Goal: Find specific page/section: Find specific page/section

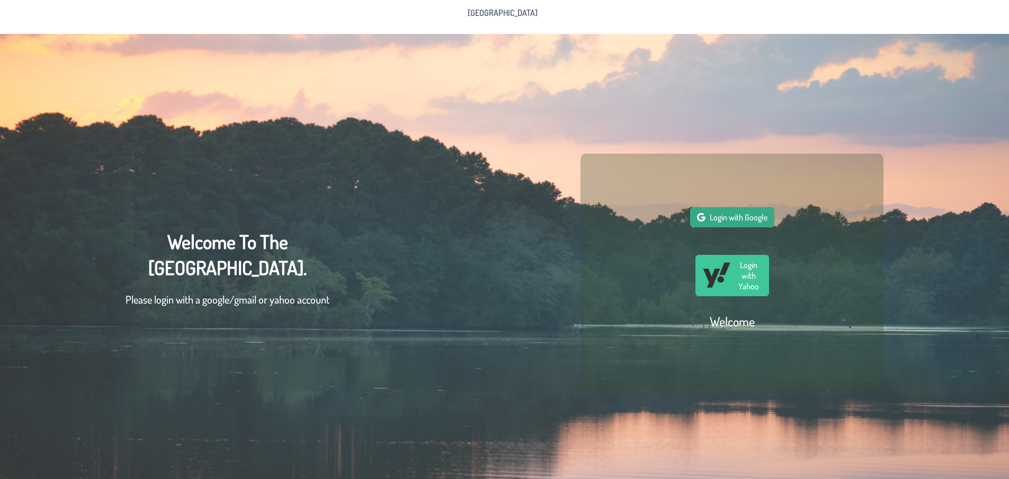
click at [758, 219] on span "Login with Google" at bounding box center [739, 217] width 58 height 11
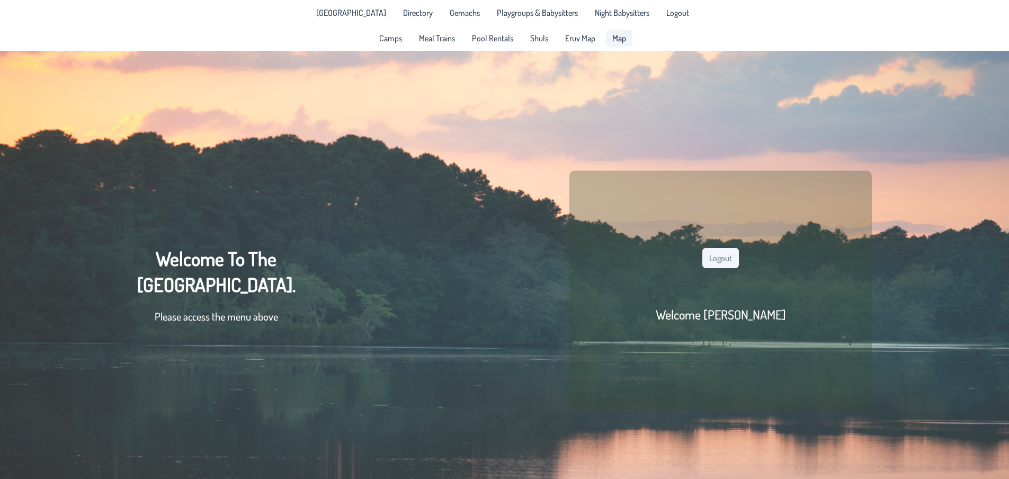
click at [627, 38] on link "Map" at bounding box center [619, 38] width 26 height 17
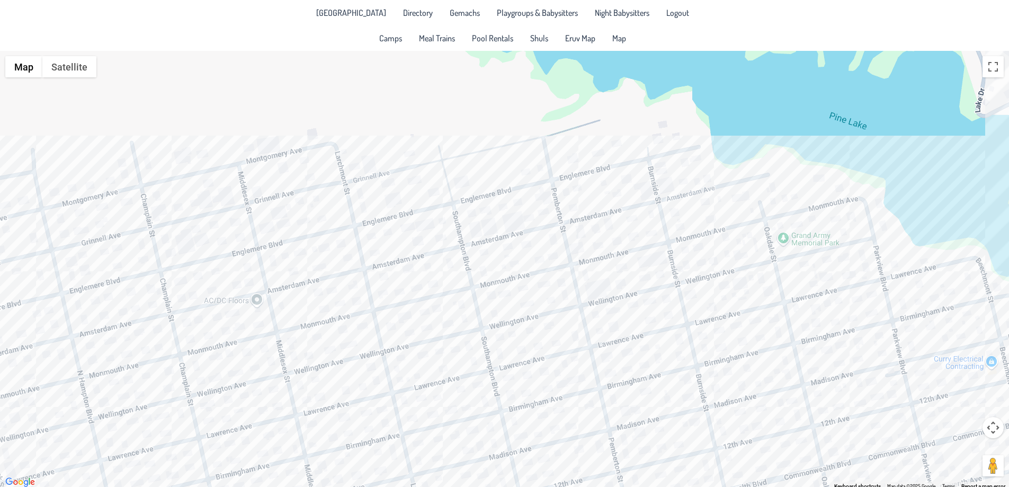
drag, startPoint x: 369, startPoint y: 121, endPoint x: 377, endPoint y: 240, distance: 118.9
click at [377, 240] on div at bounding box center [504, 270] width 1009 height 438
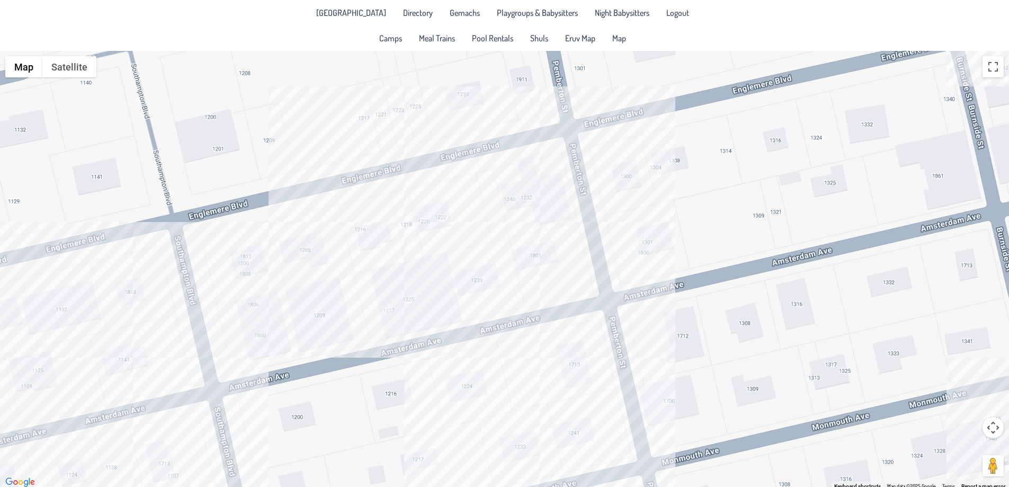
click at [403, 233] on div at bounding box center [504, 270] width 1009 height 438
click at [394, 246] on div "[PERSON_NAME] & [PERSON_NAME] [STREET_ADDRESS]" at bounding box center [504, 270] width 1009 height 438
click at [128, 357] on div "[PERSON_NAME] & [PERSON_NAME] [STREET_ADDRESS]" at bounding box center [504, 270] width 1009 height 438
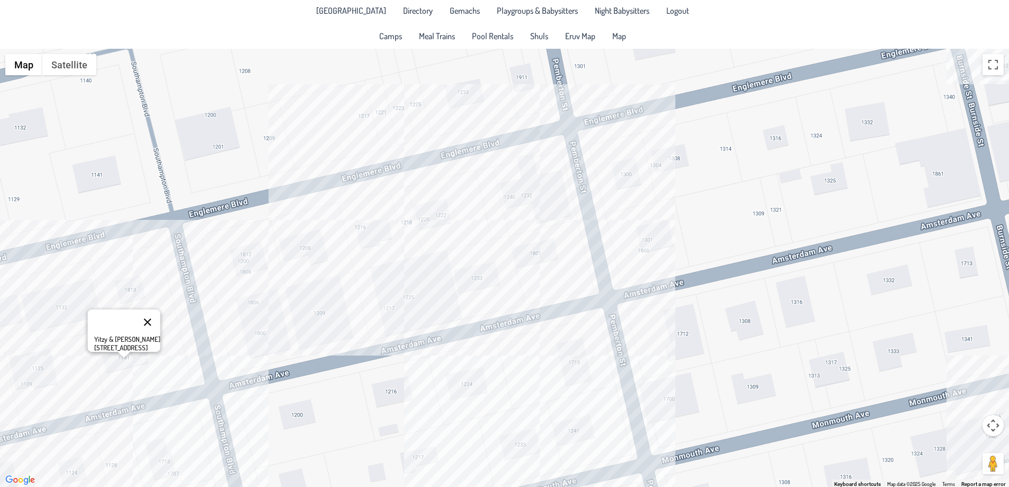
click at [151, 317] on button "Close" at bounding box center [147, 321] width 25 height 25
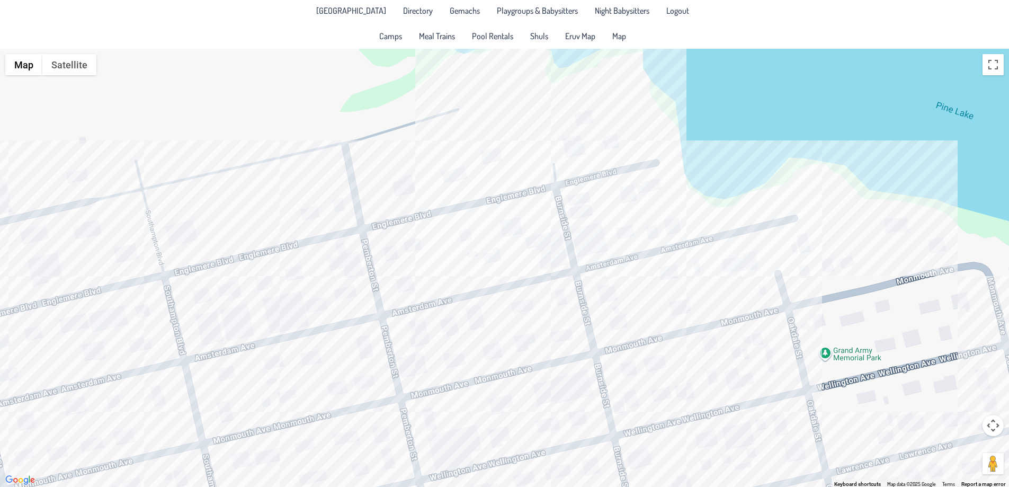
click at [397, 262] on div at bounding box center [504, 268] width 1009 height 438
click at [422, 213] on button "Close" at bounding box center [430, 217] width 25 height 25
click at [396, 256] on div at bounding box center [504, 268] width 1009 height 438
click at [396, 256] on div "[PERSON_NAME] & [PERSON_NAME] [STREET_ADDRESS]" at bounding box center [504, 268] width 1009 height 438
click at [422, 208] on button "Close" at bounding box center [430, 217] width 25 height 25
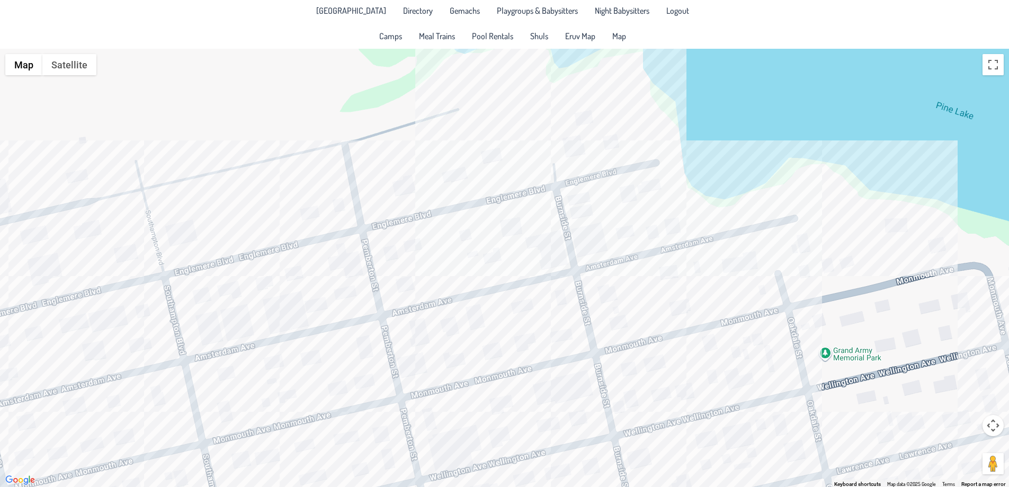
click at [370, 347] on div at bounding box center [504, 268] width 1009 height 438
click at [395, 306] on button "Close" at bounding box center [404, 311] width 25 height 25
click at [449, 441] on div at bounding box center [504, 268] width 1009 height 438
click at [471, 400] on button "Close" at bounding box center [480, 410] width 25 height 25
click at [478, 450] on div at bounding box center [504, 268] width 1009 height 438
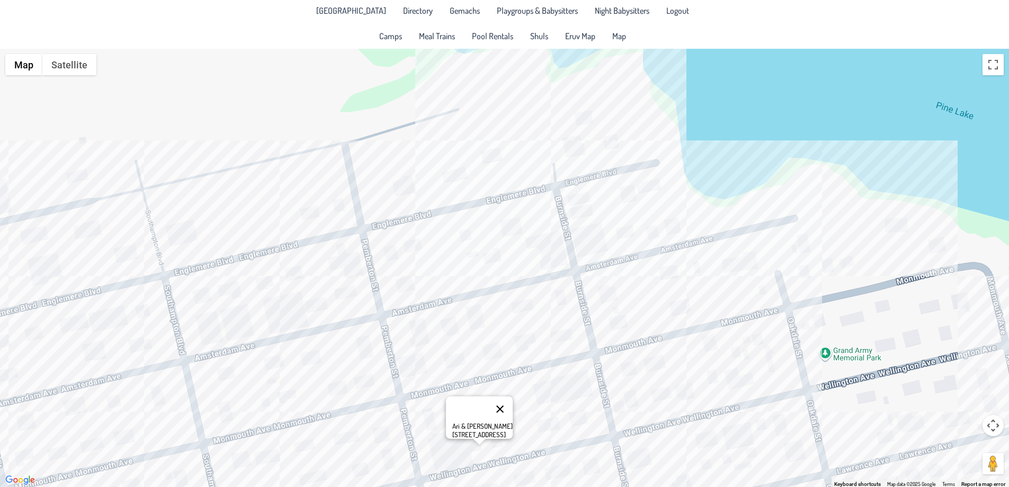
click at [497, 402] on button "Close" at bounding box center [499, 408] width 25 height 25
click at [504, 441] on div at bounding box center [504, 268] width 1009 height 438
click at [528, 395] on button "Close" at bounding box center [538, 400] width 25 height 25
click at [579, 395] on div at bounding box center [504, 268] width 1009 height 438
click at [600, 343] on button "Close" at bounding box center [612, 348] width 25 height 25
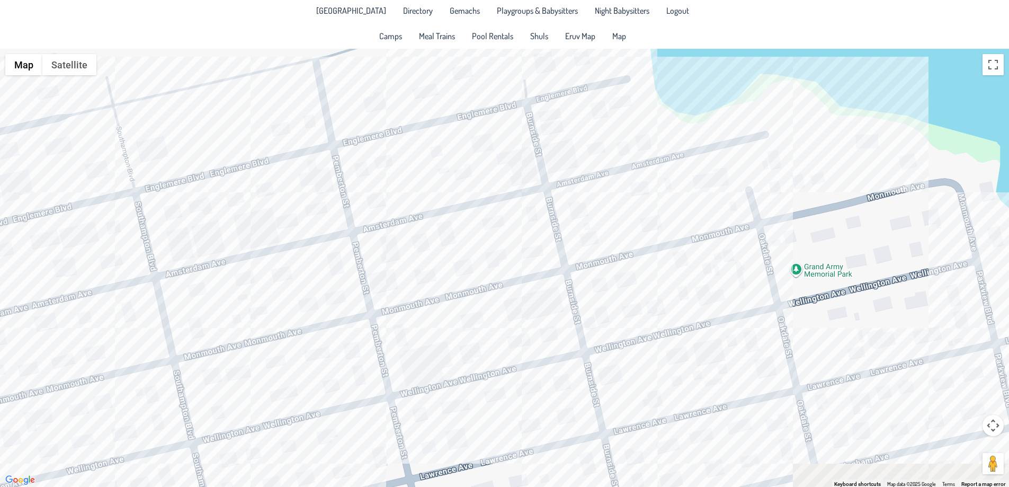
drag, startPoint x: 344, startPoint y: 381, endPoint x: 333, endPoint y: 342, distance: 40.4
click at [333, 342] on div at bounding box center [504, 268] width 1009 height 438
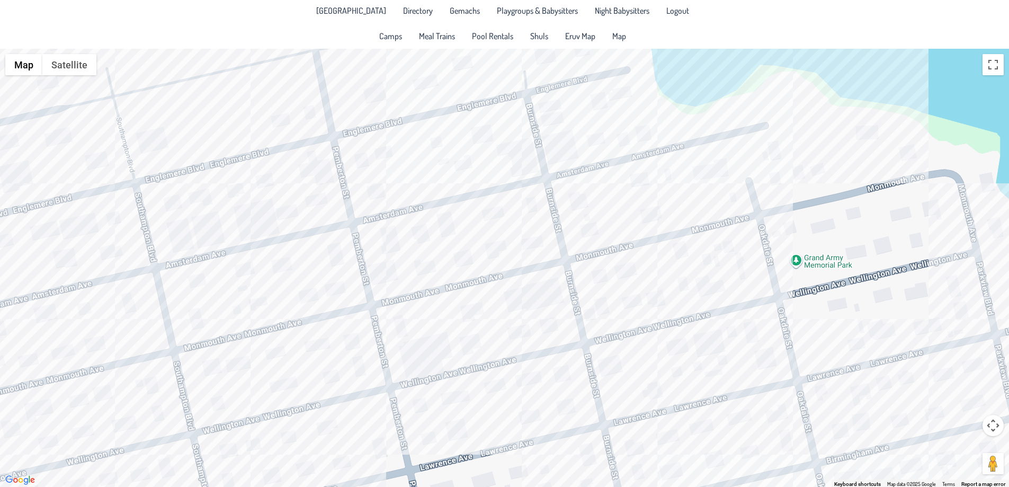
click at [413, 359] on div at bounding box center [504, 268] width 1009 height 438
click at [444, 308] on button "Close" at bounding box center [451, 318] width 25 height 25
click at [423, 426] on div at bounding box center [504, 268] width 1009 height 438
click at [423, 406] on div at bounding box center [504, 268] width 1009 height 438
click at [418, 406] on div at bounding box center [504, 268] width 1009 height 438
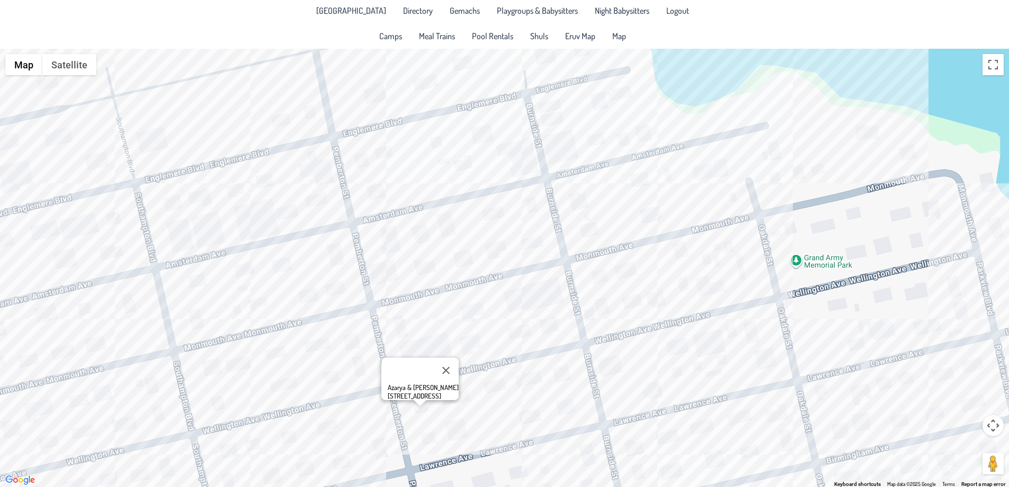
drag, startPoint x: 453, startPoint y: 361, endPoint x: 425, endPoint y: 369, distance: 29.3
click at [453, 361] on button "Close" at bounding box center [445, 370] width 25 height 25
click at [279, 387] on div at bounding box center [504, 268] width 1009 height 438
click at [317, 340] on button "Close" at bounding box center [312, 348] width 25 height 25
click at [564, 293] on div at bounding box center [504, 268] width 1009 height 438
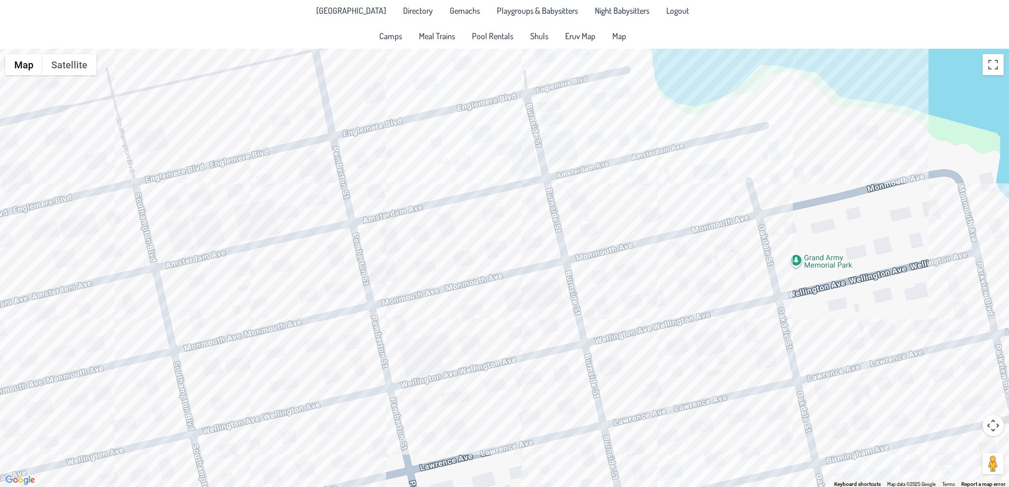
click at [540, 292] on div at bounding box center [504, 268] width 1009 height 438
click at [585, 300] on div "[PERSON_NAME] & [PERSON_NAME] [STREET_ADDRESS]" at bounding box center [504, 268] width 1009 height 438
click at [358, 159] on div "[PERSON_NAME] & [PERSON_NAME] [STREET_ADDRESS][PERSON_NAME]" at bounding box center [504, 268] width 1009 height 438
click at [339, 248] on div "[PERSON_NAME] & [PERSON_NAME] [STREET_ADDRESS]" at bounding box center [504, 268] width 1009 height 438
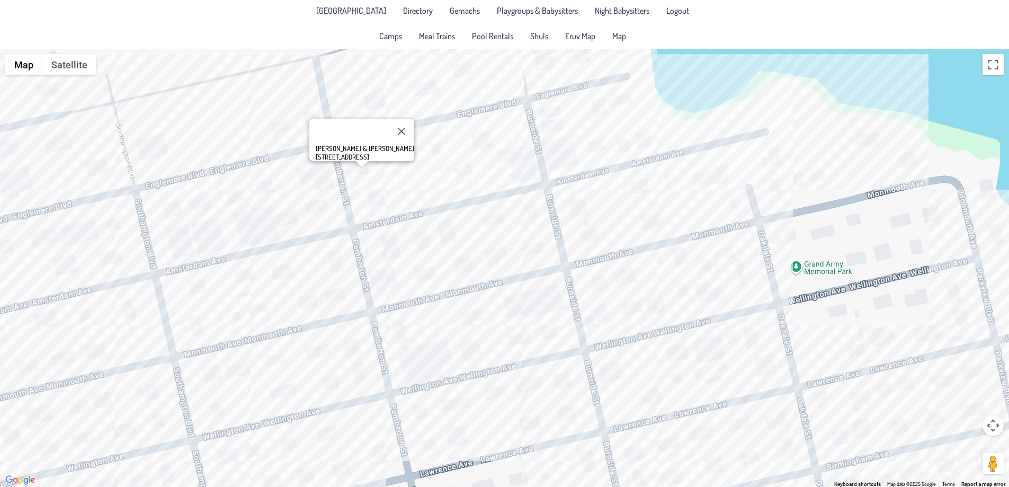
click at [337, 251] on div "[PERSON_NAME] & [PERSON_NAME] [STREET_ADDRESS]" at bounding box center [504, 268] width 1009 height 438
click at [334, 267] on div "[PERSON_NAME] & [PERSON_NAME] [STREET_ADDRESS][PERSON_NAME]" at bounding box center [504, 268] width 1009 height 438
click at [364, 219] on button "Close" at bounding box center [375, 225] width 25 height 25
click at [549, 69] on div at bounding box center [504, 268] width 1009 height 438
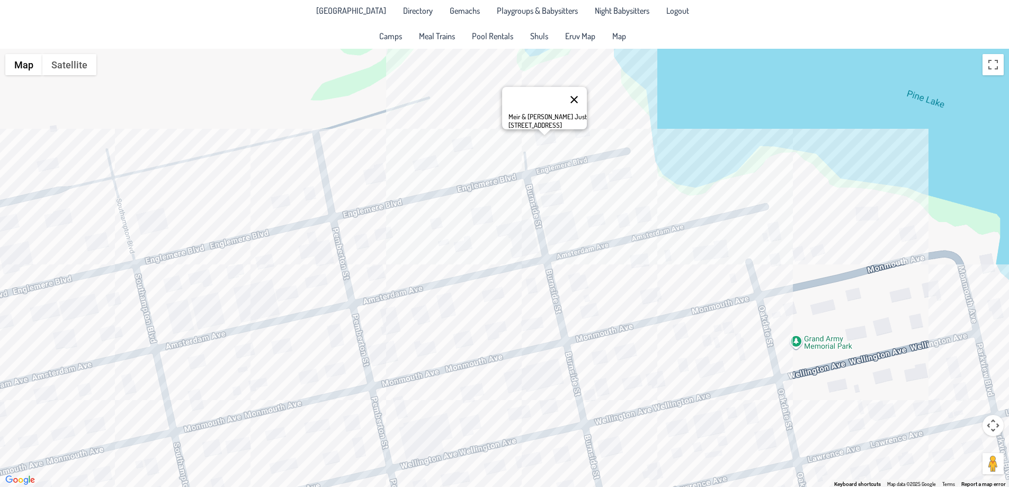
click at [568, 89] on button "Close" at bounding box center [573, 99] width 25 height 25
click at [370, 238] on div at bounding box center [504, 268] width 1009 height 438
click at [358, 248] on div "[PERSON_NAME] & [PERSON_NAME] [STREET_ADDRESS]" at bounding box center [504, 268] width 1009 height 438
click at [541, 138] on div "[PERSON_NAME] & [PERSON_NAME] [STREET_ADDRESS]" at bounding box center [504, 268] width 1009 height 438
click at [566, 95] on button "Close" at bounding box center [573, 99] width 25 height 25
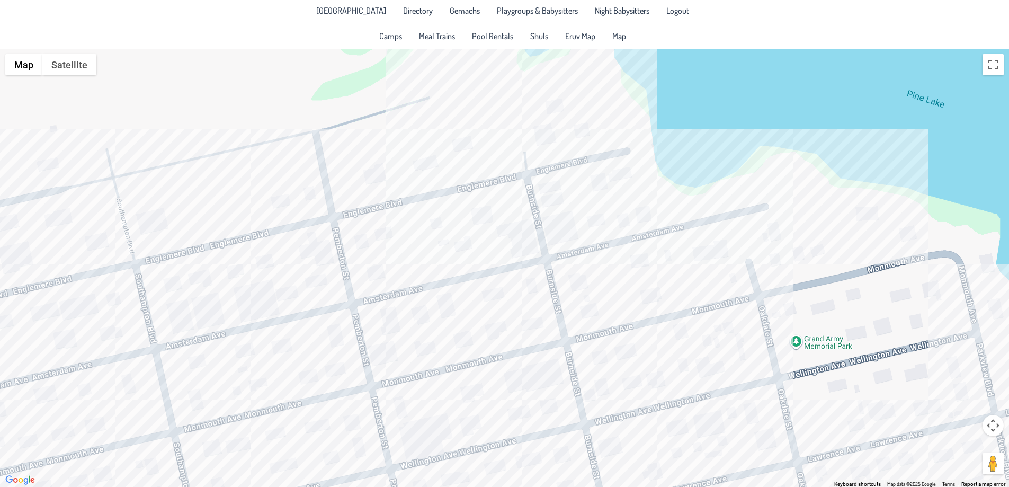
click at [773, 240] on div at bounding box center [504, 268] width 1009 height 438
click at [793, 193] on button "Close" at bounding box center [799, 197] width 25 height 25
click at [550, 139] on div at bounding box center [504, 268] width 1009 height 438
drag, startPoint x: 576, startPoint y: 123, endPoint x: 513, endPoint y: 123, distance: 63.6
click at [513, 123] on div "Meir & [PERSON_NAME] Just [STREET_ADDRESS]" at bounding box center [544, 108] width 85 height 42
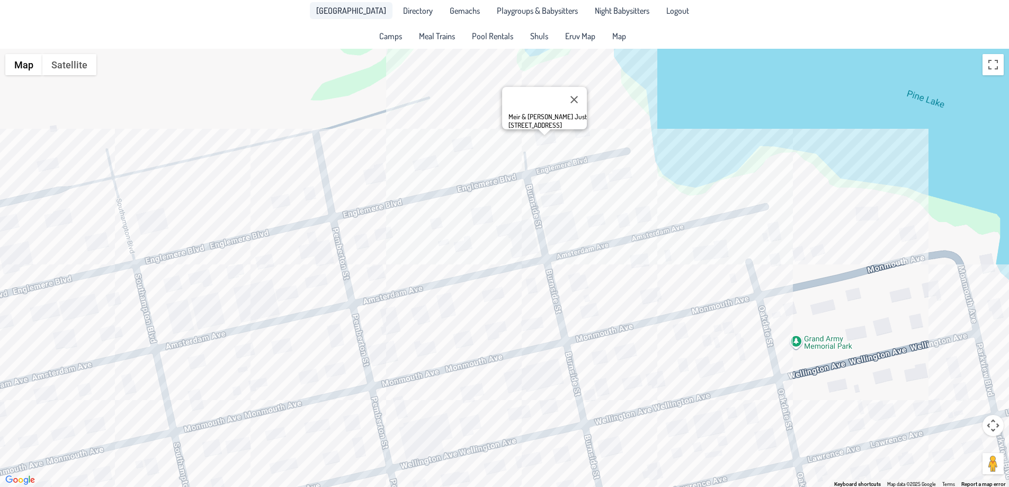
copy div "[STREET_ADDRESS]"
click at [122, 337] on div "Meir & [PERSON_NAME] Just [STREET_ADDRESS]" at bounding box center [504, 268] width 1009 height 438
click at [107, 342] on div "Yitzy & [PERSON_NAME] [STREET_ADDRESS]" at bounding box center [504, 268] width 1009 height 438
click at [345, 348] on div "Yitzy & [PERSON_NAME] [STREET_ADDRESS]" at bounding box center [504, 268] width 1009 height 438
click at [548, 363] on div "[PERSON_NAME] & [PERSON_NAME] [STREET_ADDRESS][PERSON_NAME]" at bounding box center [504, 268] width 1009 height 438
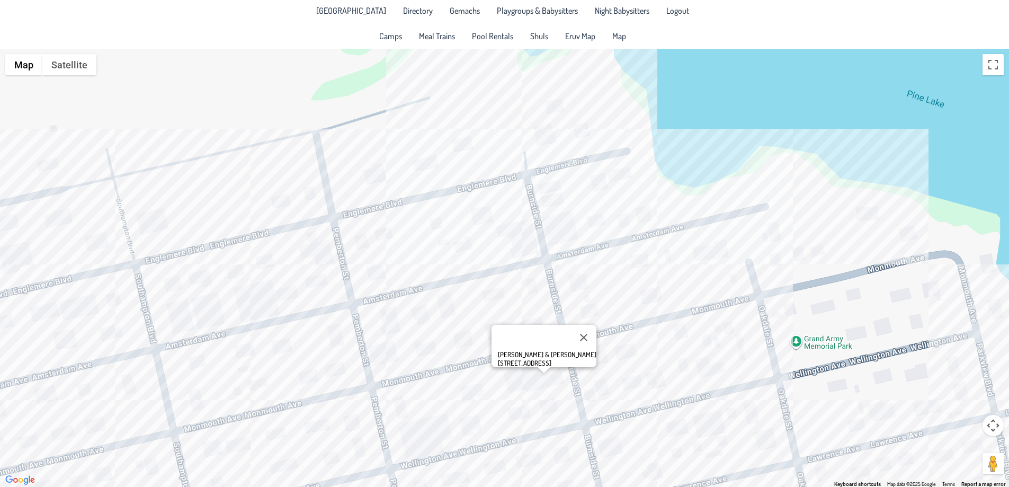
click at [654, 255] on div "[PERSON_NAME] & [PERSON_NAME] [STREET_ADDRESS]" at bounding box center [504, 268] width 1009 height 438
click at [643, 306] on div "Elazar & [PERSON_NAME] [STREET_ADDRESS]" at bounding box center [504, 268] width 1009 height 438
click at [635, 308] on div "Elazar & [PERSON_NAME] [STREET_ADDRESS]" at bounding box center [504, 268] width 1009 height 438
click at [722, 327] on div "Simcha & [PERSON_NAME] Press [STREET_ADDRESS]" at bounding box center [504, 268] width 1009 height 438
click at [704, 345] on div "Akiva & [PERSON_NAME] [STREET_ADDRESS]" at bounding box center [504, 268] width 1009 height 438
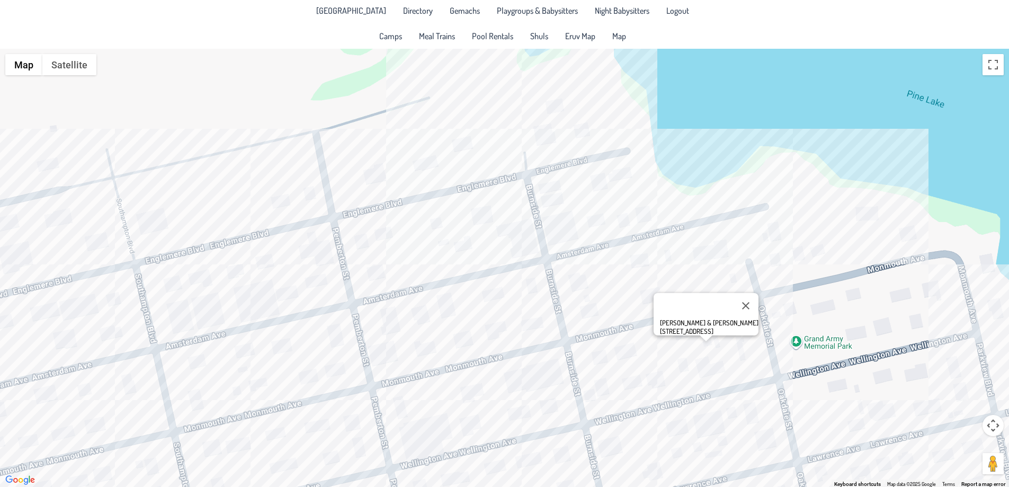
click at [749, 347] on div "[PERSON_NAME] & [PERSON_NAME][GEOGRAPHIC_DATA][STREET_ADDRESS]" at bounding box center [504, 268] width 1009 height 438
click at [769, 216] on div "[PERSON_NAME] & [PERSON_NAME] [STREET_ADDRESS]" at bounding box center [504, 268] width 1009 height 438
click at [364, 237] on div "Yanky & [PERSON_NAME] [STREET_ADDRESS]" at bounding box center [504, 268] width 1009 height 438
click at [243, 260] on div "[PERSON_NAME] & [PERSON_NAME] [STREET_ADDRESS]" at bounding box center [504, 268] width 1009 height 438
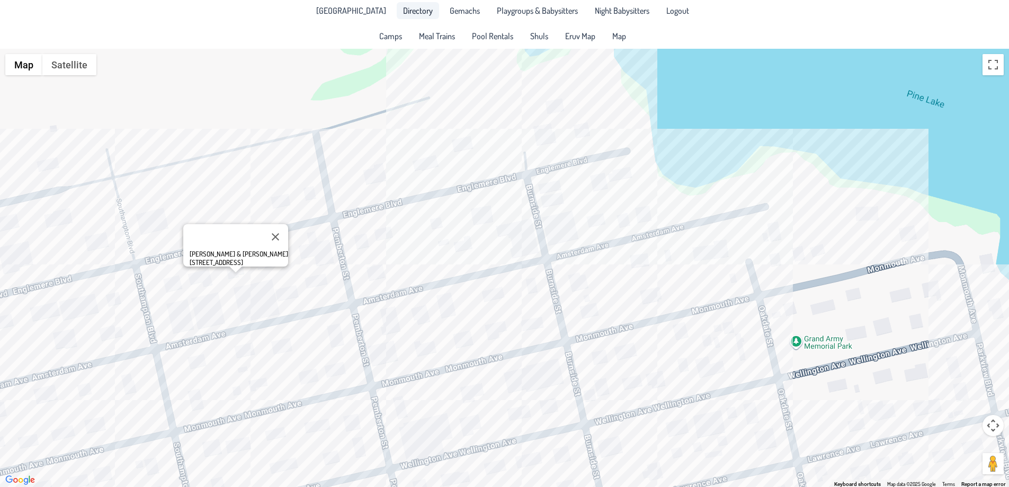
click at [397, 16] on link "Directory" at bounding box center [418, 10] width 42 height 17
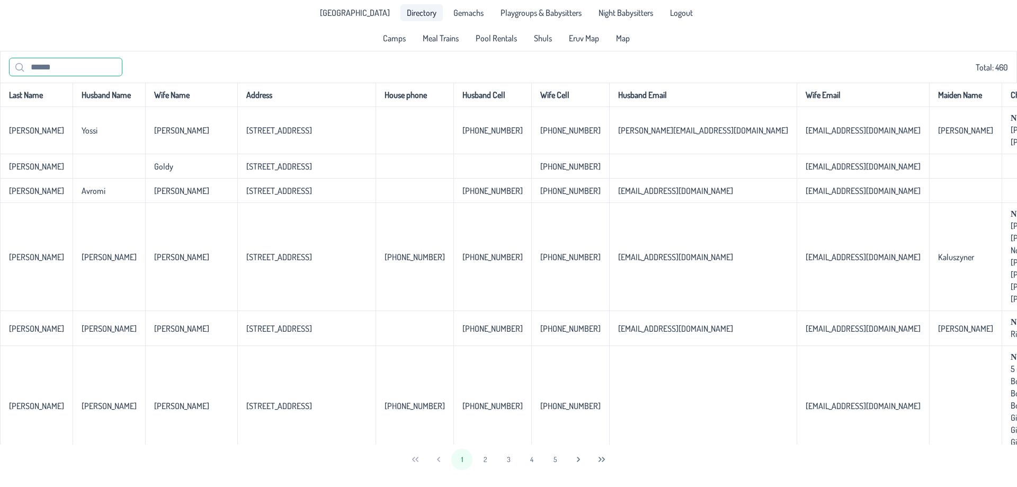
click at [66, 64] on input "text" at bounding box center [65, 67] width 113 height 19
type input "****"
